Goal: Information Seeking & Learning: Learn about a topic

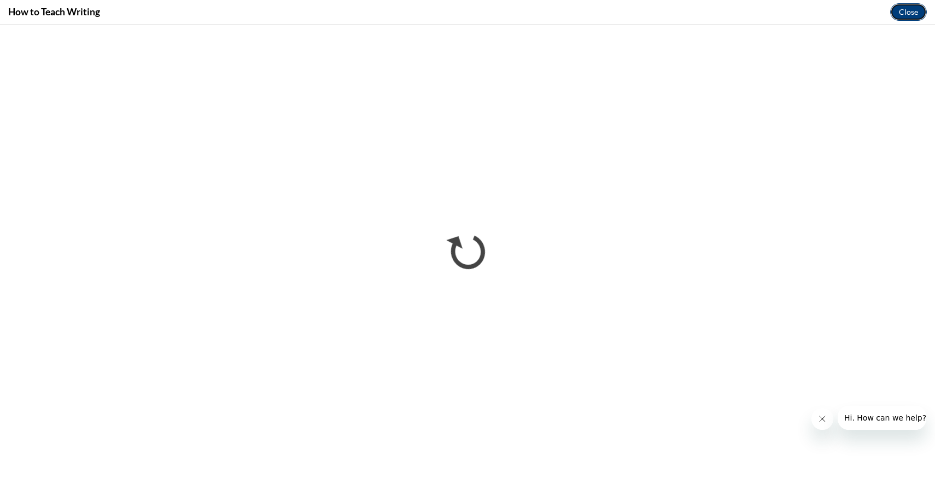
click at [903, 15] on button "Close" at bounding box center [908, 11] width 37 height 17
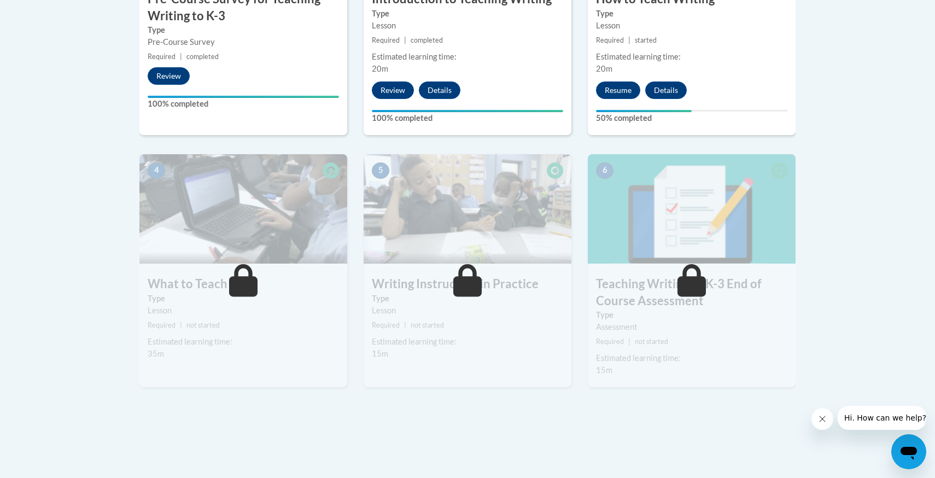
scroll to position [537, 0]
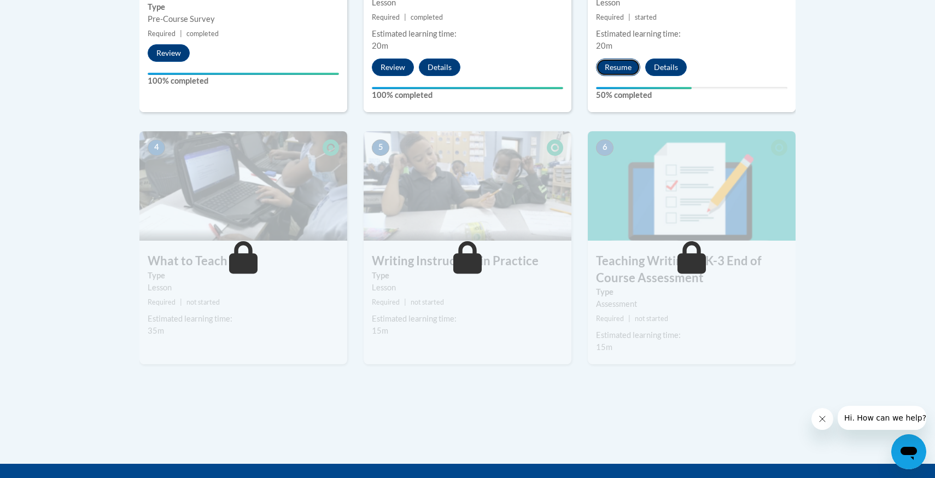
click at [628, 75] on button "Resume" at bounding box center [618, 66] width 44 height 17
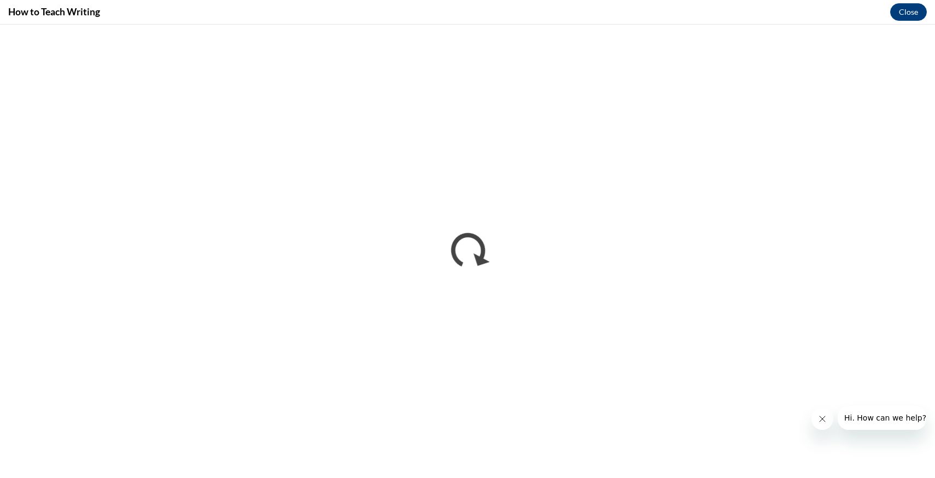
scroll to position [0, 0]
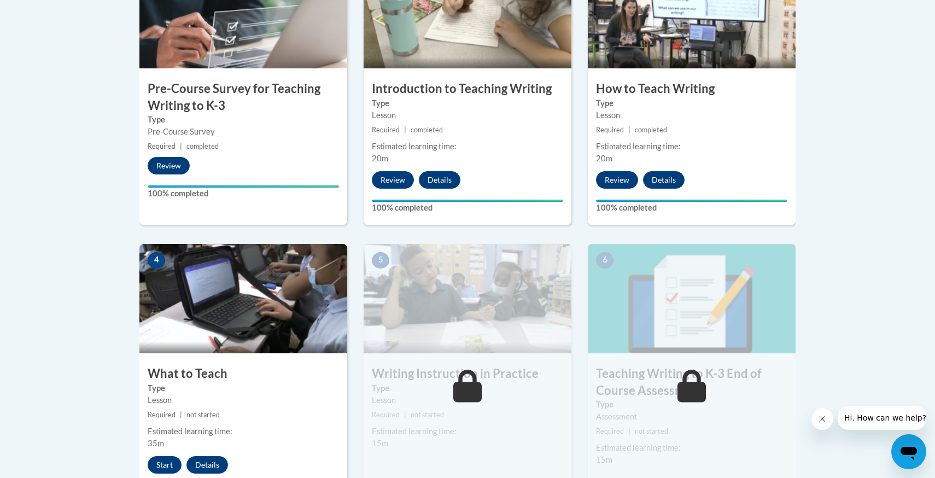
scroll to position [433, 0]
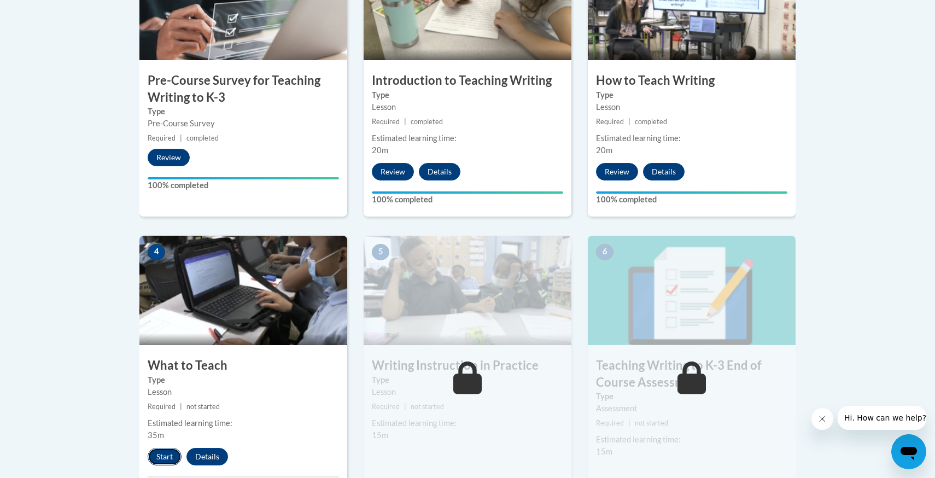
click at [165, 457] on button "Start" at bounding box center [165, 456] width 34 height 17
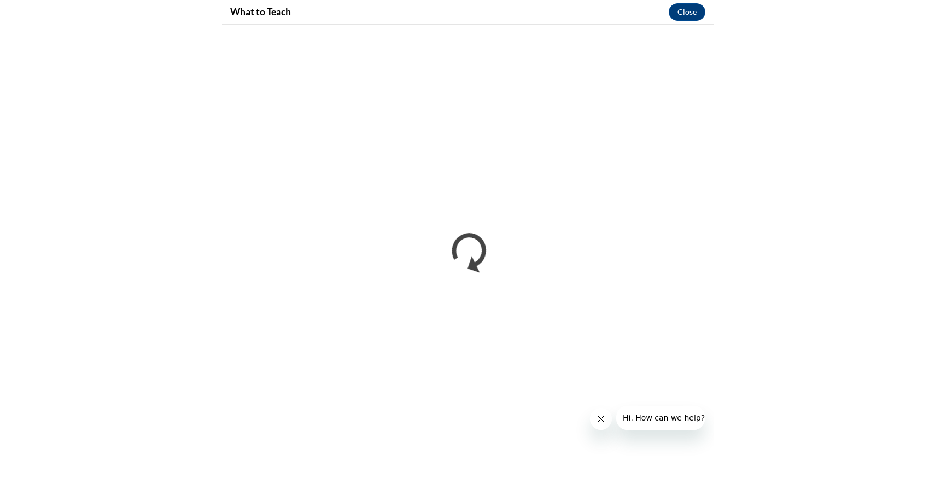
scroll to position [0, 0]
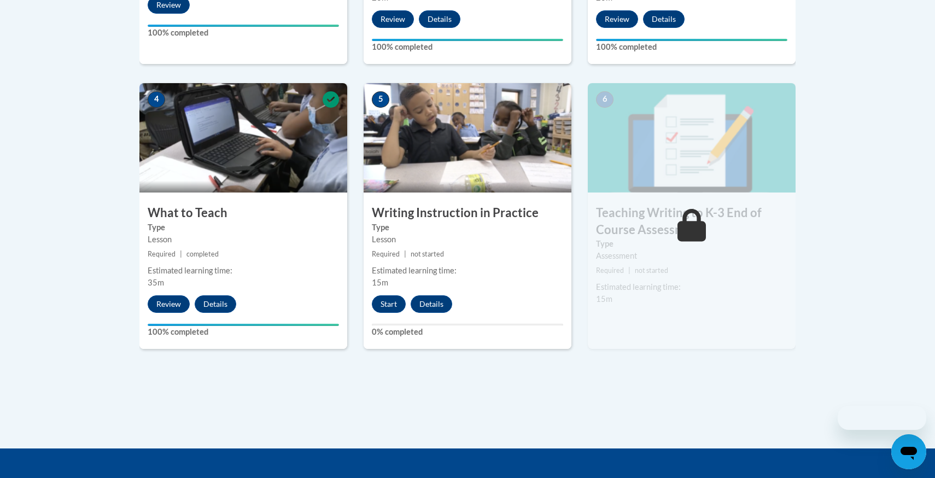
scroll to position [594, 0]
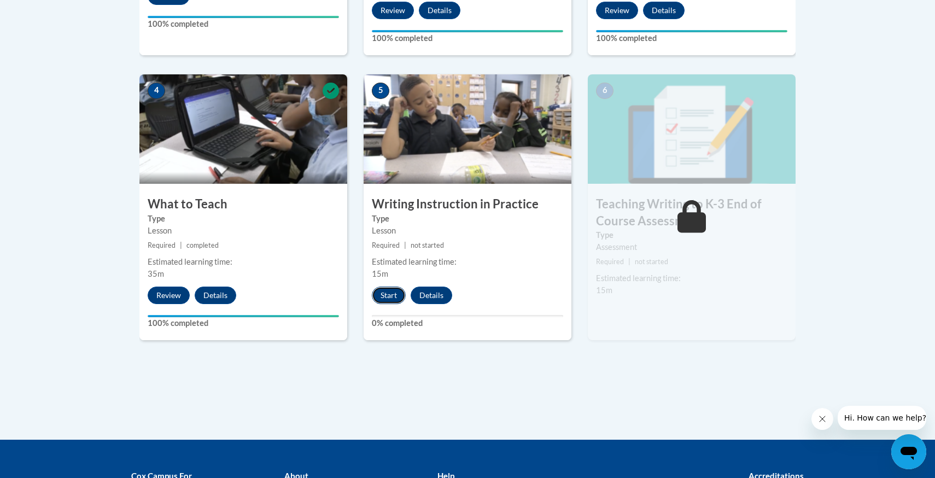
click at [382, 297] on button "Start" at bounding box center [389, 294] width 34 height 17
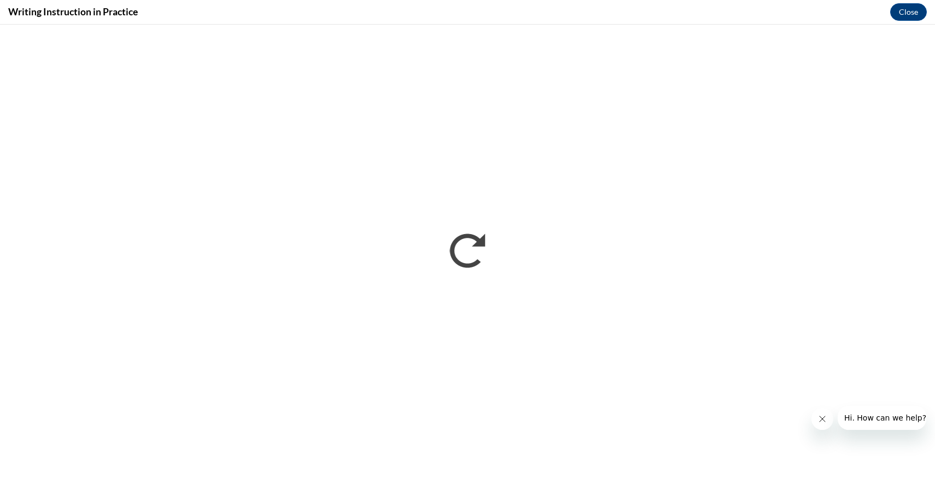
scroll to position [0, 0]
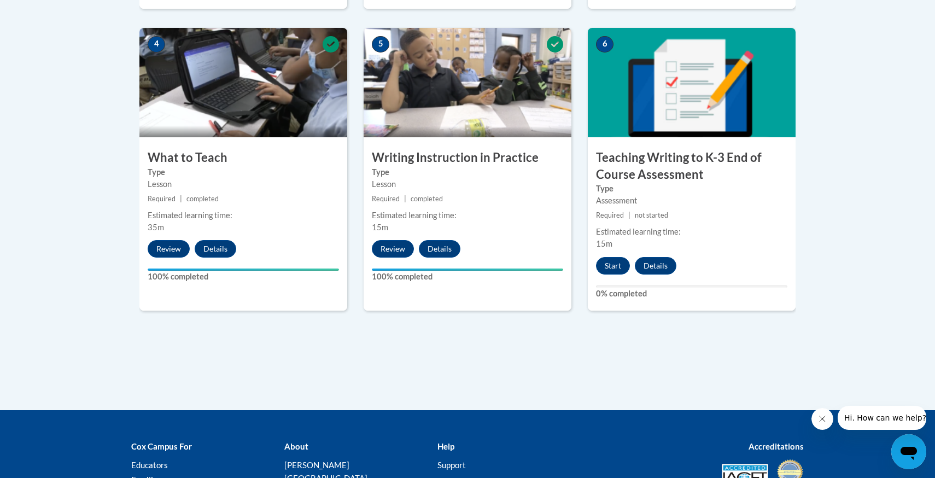
scroll to position [635, 0]
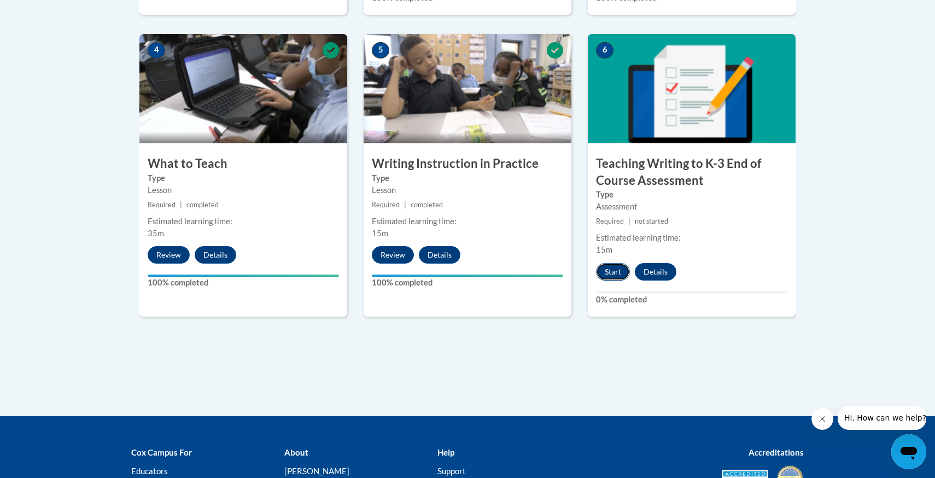
click at [607, 272] on button "Start" at bounding box center [613, 271] width 34 height 17
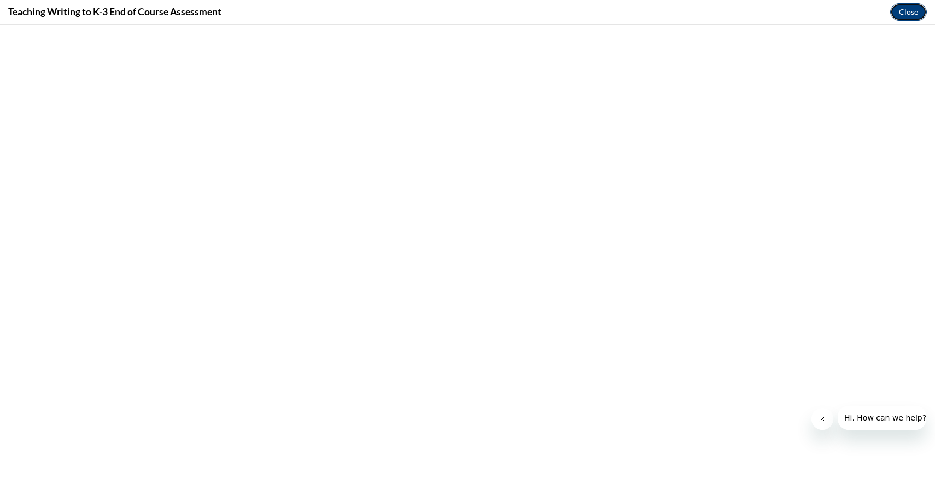
click at [912, 14] on button "Close" at bounding box center [908, 11] width 37 height 17
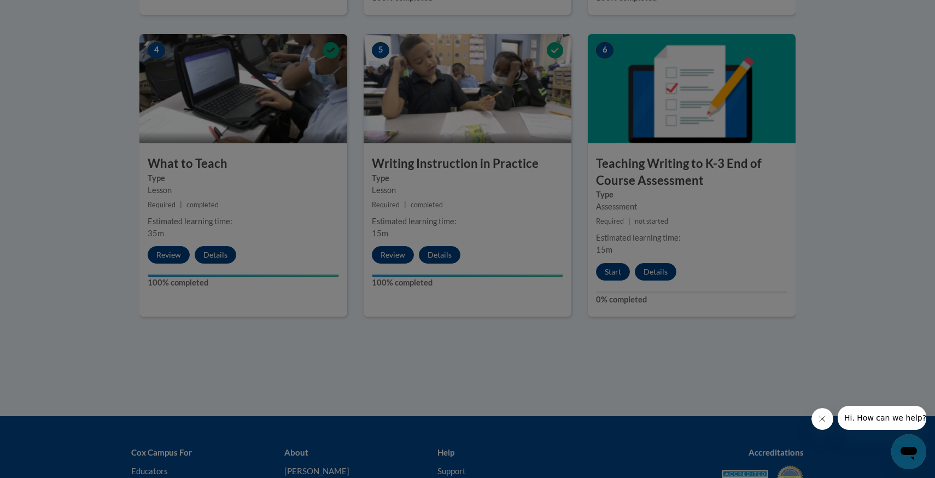
scroll to position [0, 0]
